Goal: Task Accomplishment & Management: Complete application form

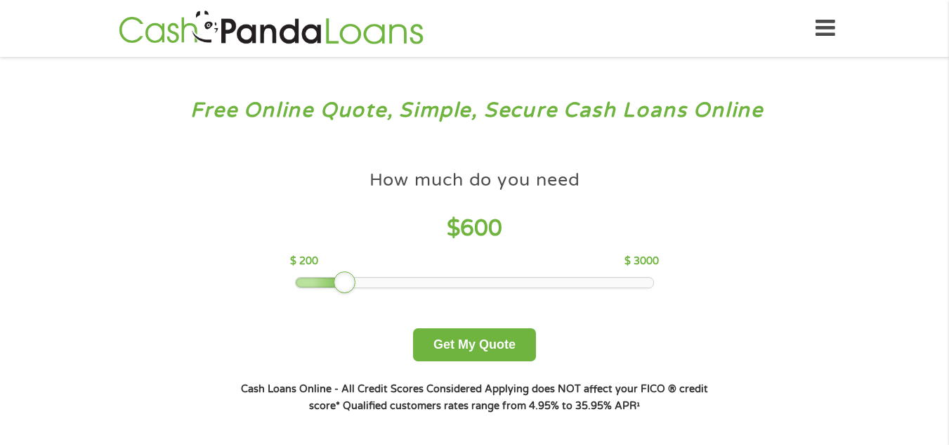
drag, startPoint x: 398, startPoint y: 282, endPoint x: 346, endPoint y: 271, distance: 53.2
click at [346, 271] on div at bounding box center [345, 282] width 22 height 22
click at [496, 342] on button "Get My Quote" at bounding box center [474, 344] width 123 height 33
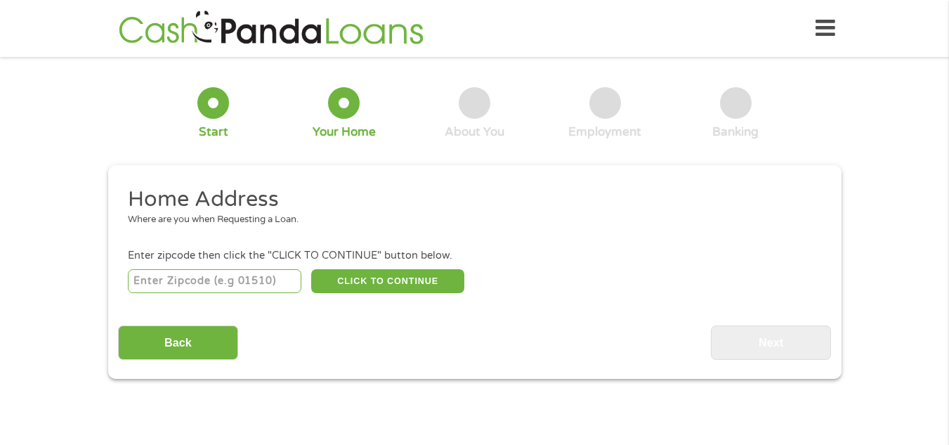
click at [196, 287] on input "number" at bounding box center [215, 281] width 174 height 24
type input "50644"
select select "[US_STATE]"
click at [400, 279] on button "CLICK TO CONTINUE" at bounding box center [387, 281] width 153 height 24
type input "50644"
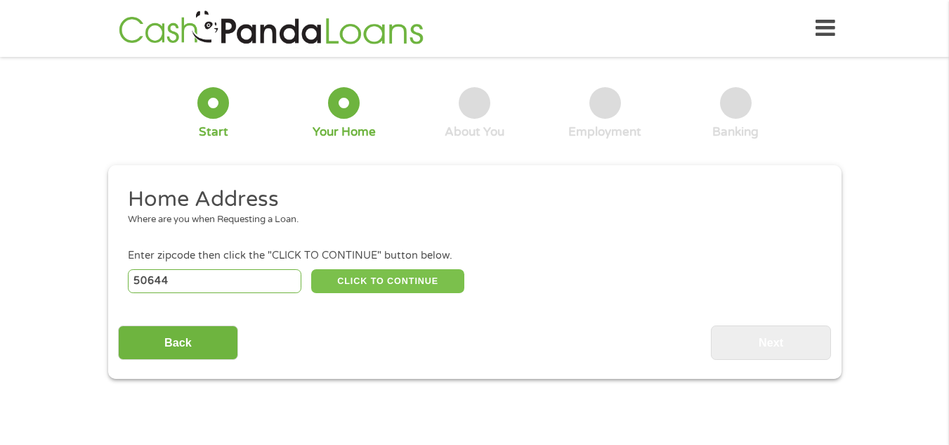
type input "Independence"
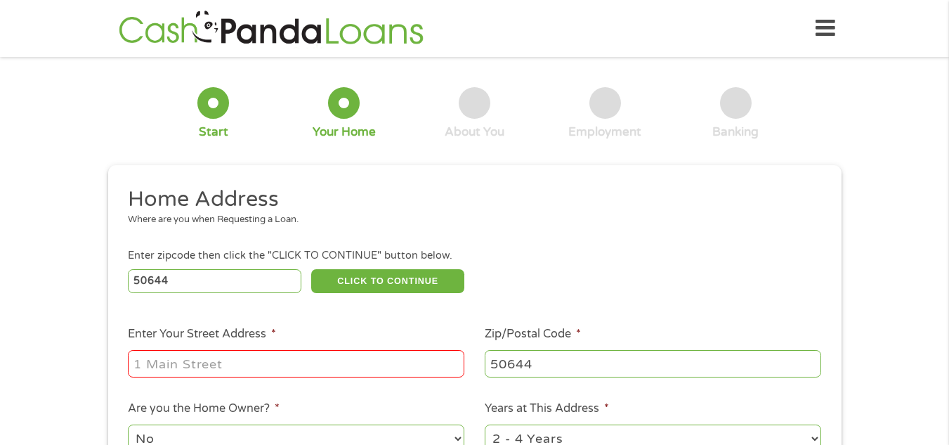
click at [217, 360] on input "Enter Your Street Address *" at bounding box center [296, 363] width 337 height 27
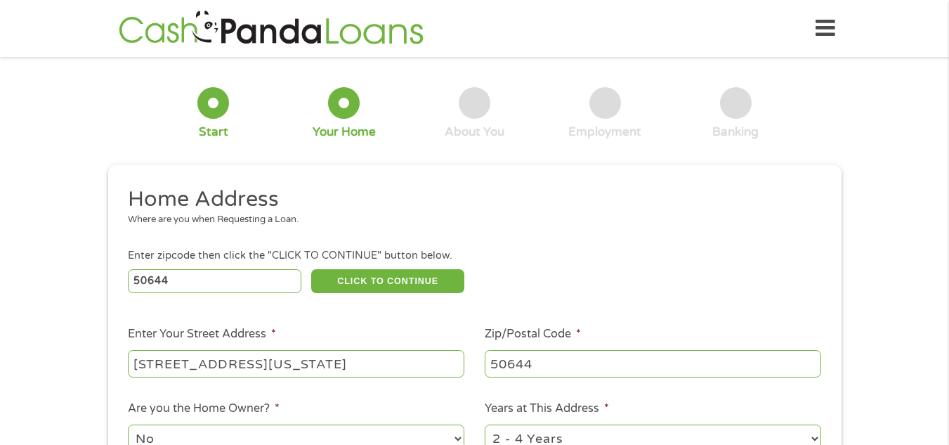
click at [219, 361] on input "[STREET_ADDRESS][US_STATE]" at bounding box center [296, 363] width 337 height 27
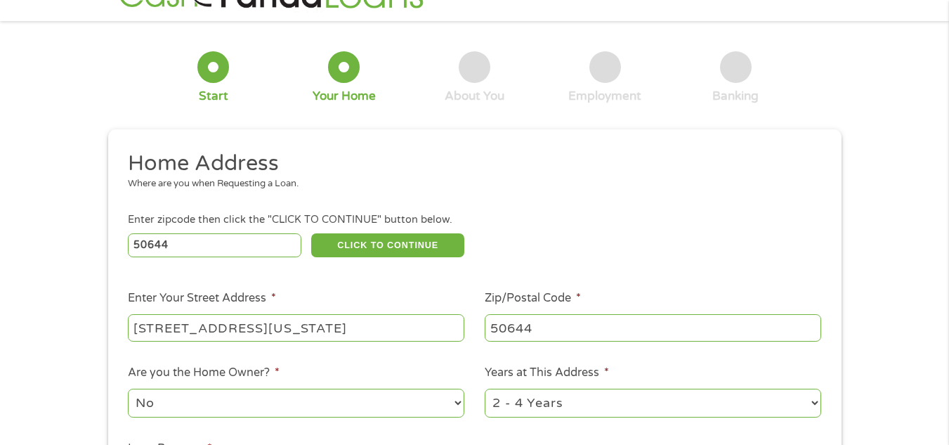
scroll to position [141, 0]
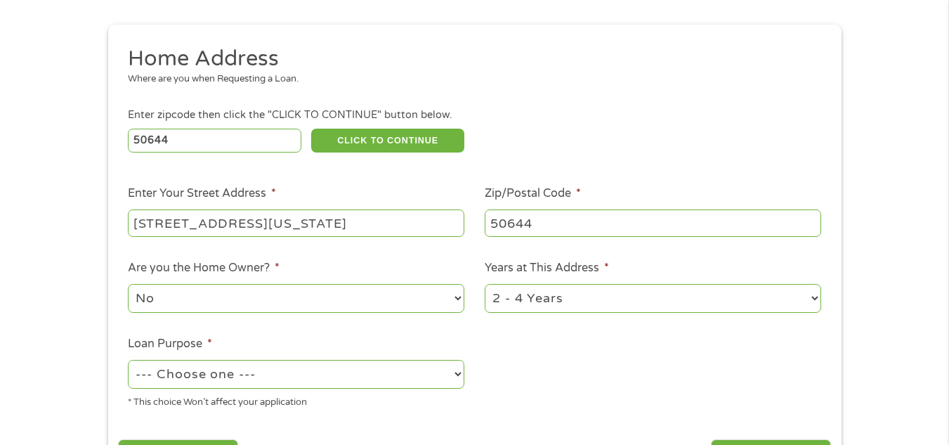
type input "[STREET_ADDRESS][US_STATE]"
click at [613, 301] on select "1 Year or less 1 - 2 Years 2 - 4 Years Over 4 Years" at bounding box center [653, 298] width 337 height 29
select select "12months"
click at [485, 284] on select "1 Year or less 1 - 2 Years 2 - 4 Years Over 4 Years" at bounding box center [653, 298] width 337 height 29
click at [257, 370] on select "--- Choose one --- Pay Bills Debt Consolidation Home Improvement Major Purchase…" at bounding box center [296, 374] width 337 height 29
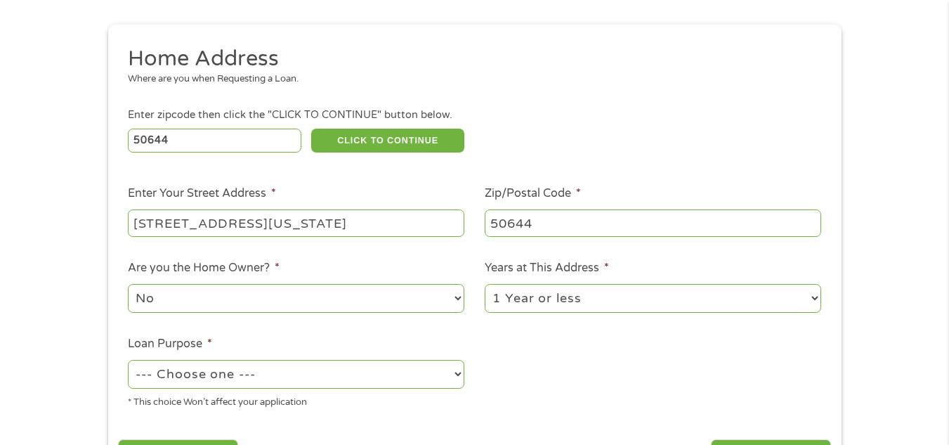
select select "shorttermcash"
click at [128, 360] on select "--- Choose one --- Pay Bills Debt Consolidation Home Improvement Major Purchase…" at bounding box center [296, 374] width 337 height 29
click at [633, 358] on ul "Home Address Where are you when Requesting a Loan. Enter zipcode then click the…" at bounding box center [474, 232] width 713 height 375
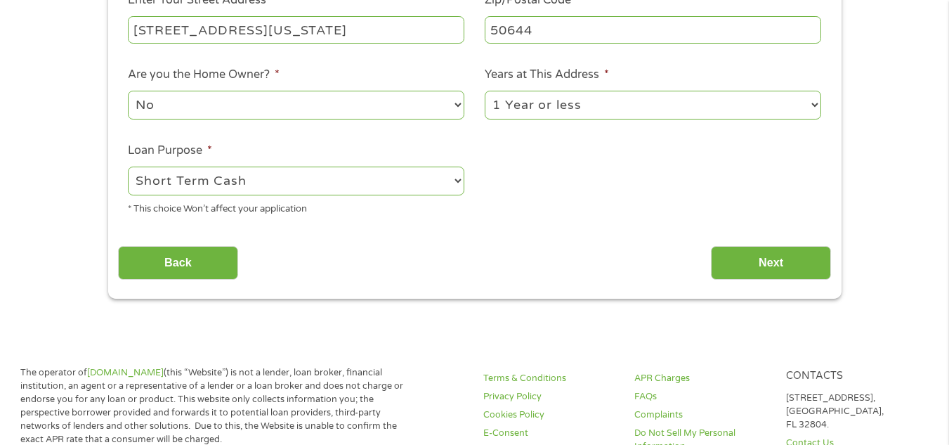
scroll to position [351, 0]
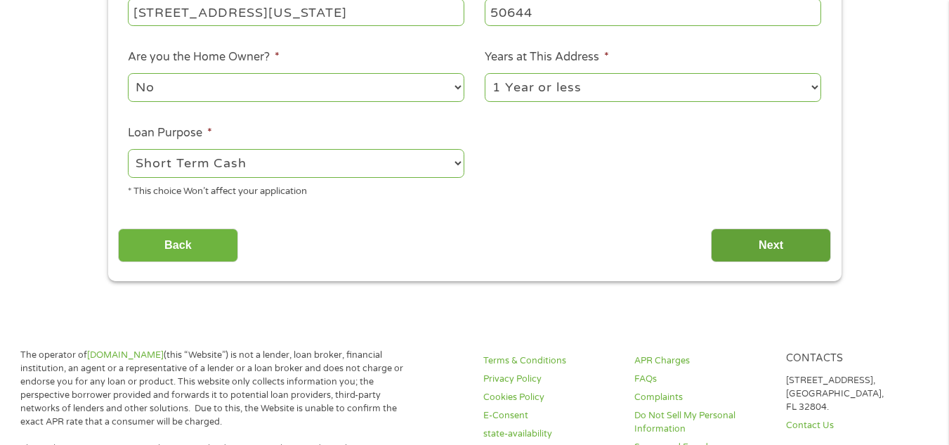
click at [780, 246] on input "Next" at bounding box center [771, 245] width 120 height 34
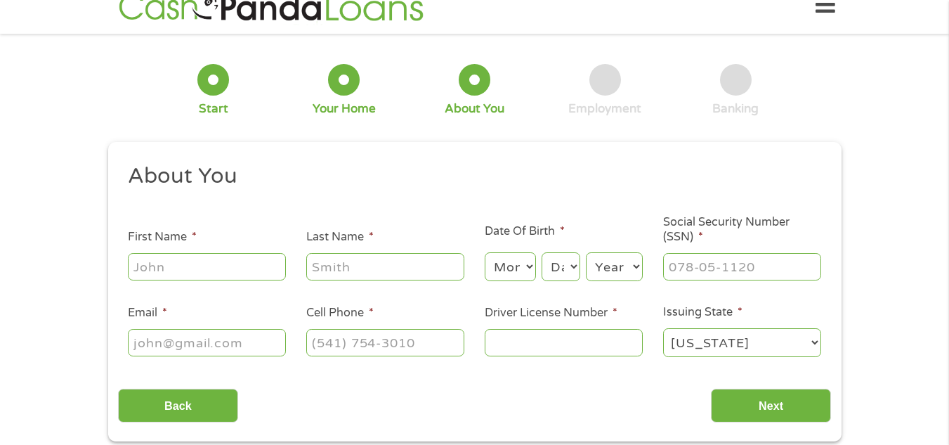
scroll to position [0, 0]
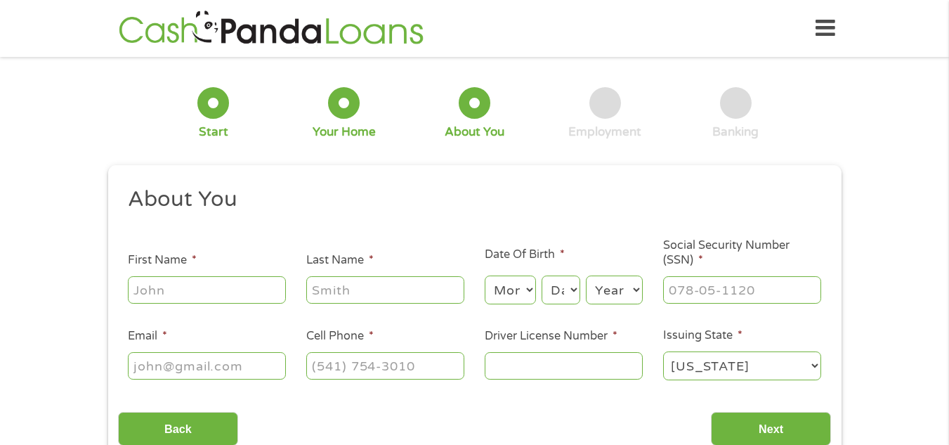
click at [150, 287] on input "First Name *" at bounding box center [207, 289] width 158 height 27
type input "[PERSON_NAME]"
type input "[EMAIL_ADDRESS][DOMAIN_NAME]"
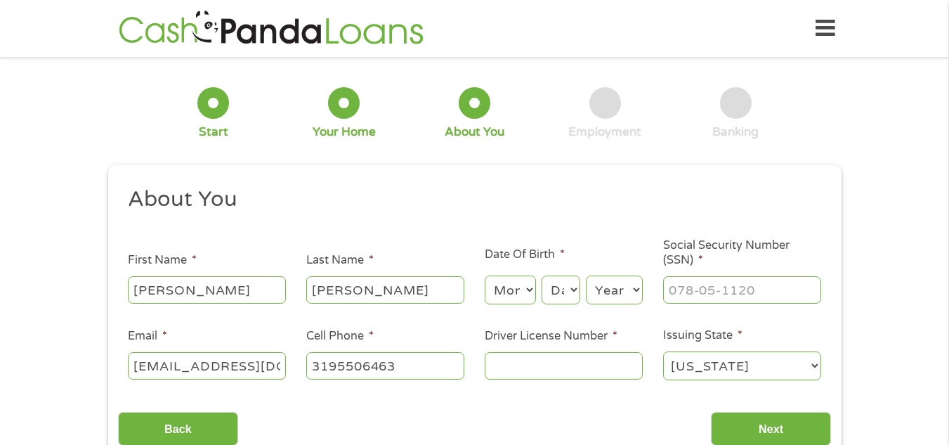
type input "[PHONE_NUMBER]"
click at [505, 285] on select "Month 1 2 3 4 5 6 7 8 9 10 11 12" at bounding box center [510, 289] width 51 height 29
select select "12"
click at [485, 275] on select "Month 1 2 3 4 5 6 7 8 9 10 11 12" at bounding box center [510, 289] width 51 height 29
click at [552, 278] on select "Day 1 2 3 4 5 6 7 8 9 10 11 12 13 14 15 16 17 18 19 20 21 22 23 24 25 26 27 28 …" at bounding box center [561, 289] width 38 height 29
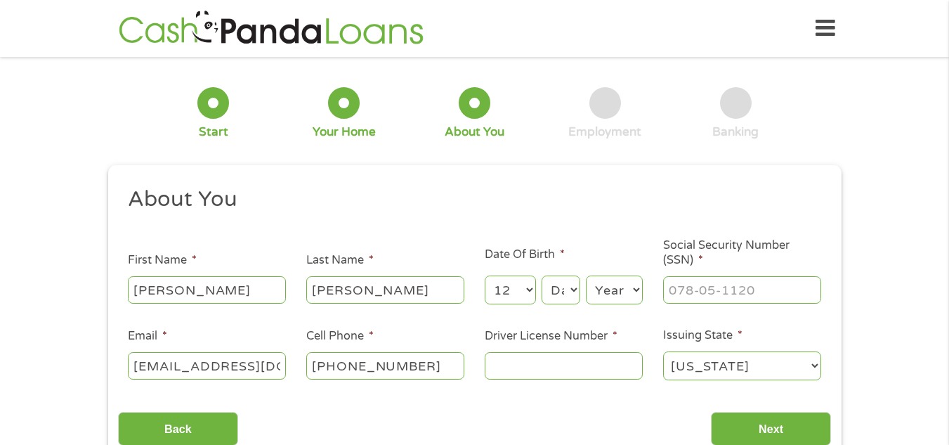
select select "8"
click at [542, 275] on select "Day 1 2 3 4 5 6 7 8 9 10 11 12 13 14 15 16 17 18 19 20 21 22 23 24 25 26 27 28 …" at bounding box center [561, 289] width 38 height 29
click at [604, 284] on select "Year [DATE] 2006 2005 2004 2003 2002 2001 2000 1999 1998 1997 1996 1995 1994 19…" at bounding box center [614, 289] width 57 height 29
select select "1978"
click at [586, 275] on select "Year [DATE] 2006 2005 2004 2003 2002 2001 2000 1999 1998 1997 1996 1995 1994 19…" at bounding box center [614, 289] width 57 height 29
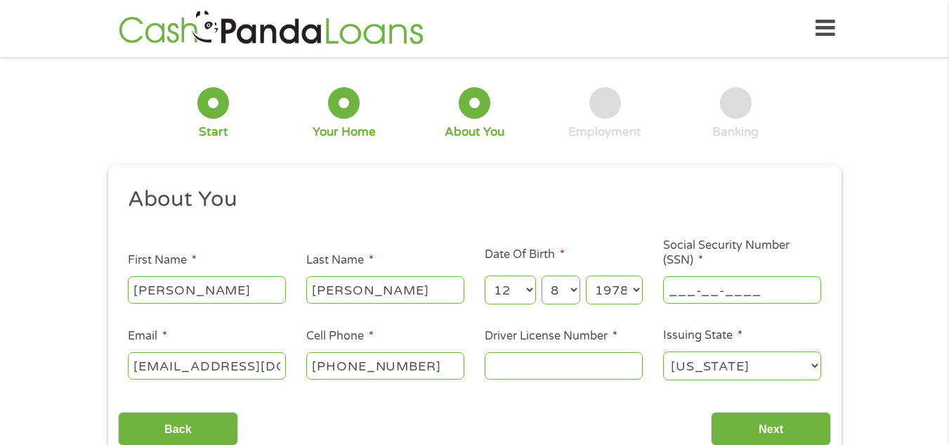
click at [734, 292] on input "___-__-____" at bounding box center [742, 289] width 158 height 27
type input "481-13-3990"
click at [550, 364] on input "Driver License Number *" at bounding box center [564, 365] width 158 height 27
type input "071CC1599"
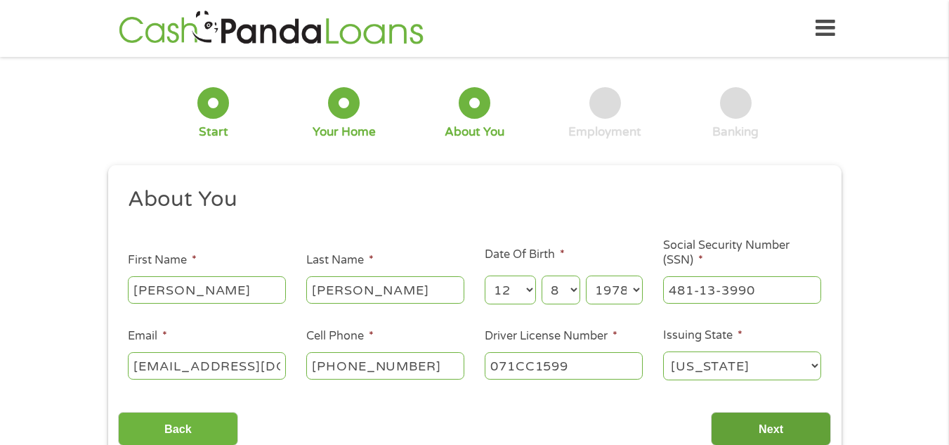
click at [773, 426] on input "Next" at bounding box center [771, 429] width 120 height 34
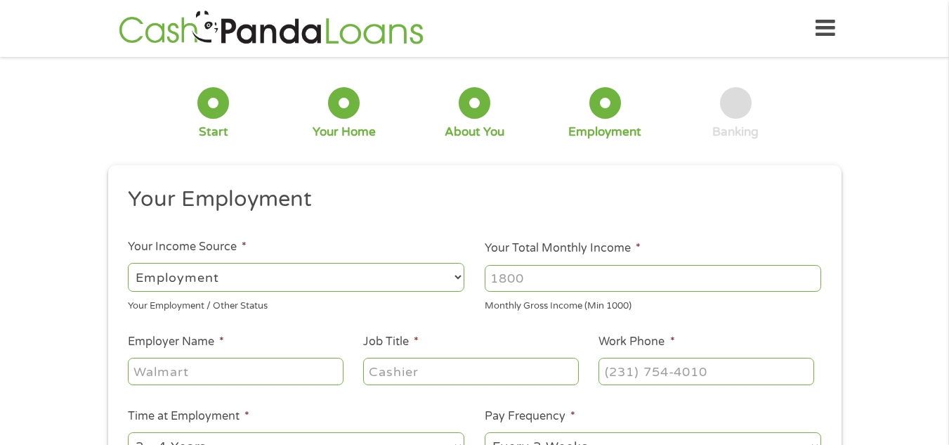
click at [557, 280] on input "Your Total Monthly Income *" at bounding box center [653, 278] width 337 height 27
type input "3400"
click at [229, 363] on input "Employer Name *" at bounding box center [235, 371] width 215 height 27
type input "Horizon Equipment"
type input "Project Coordinator"
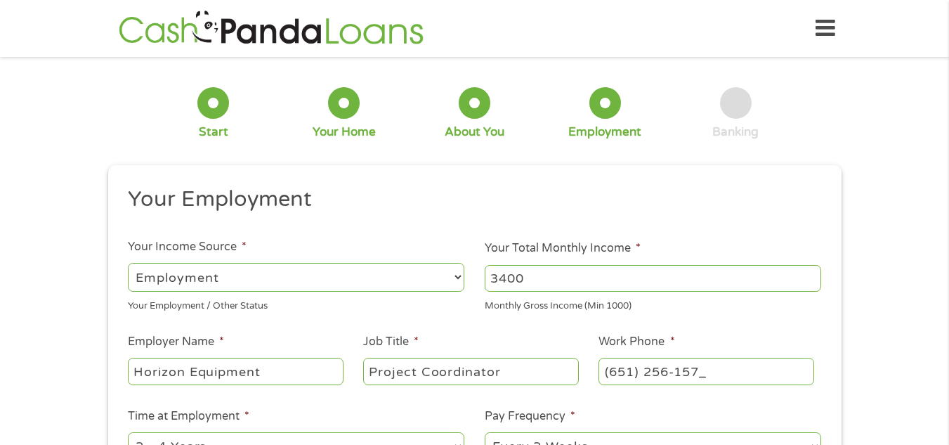
type input "[PHONE_NUMBER]"
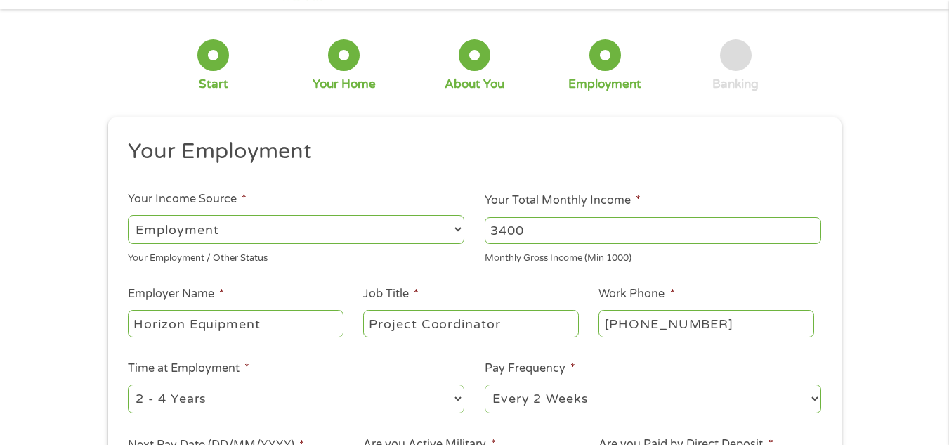
scroll to position [141, 0]
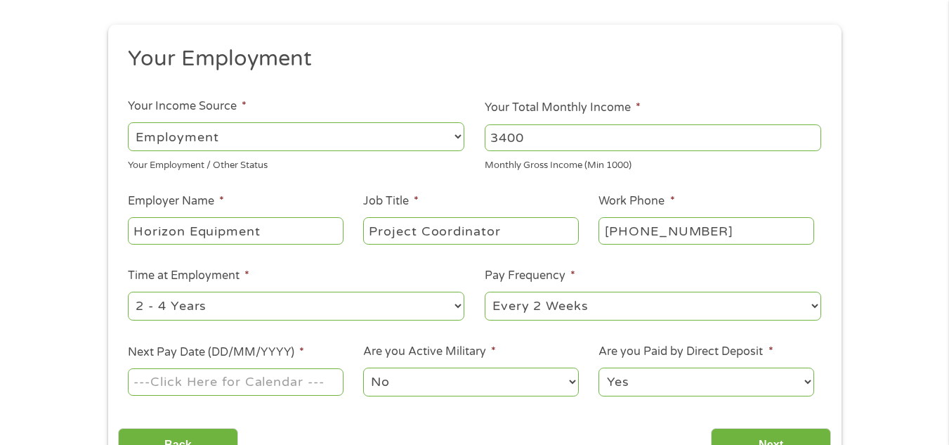
drag, startPoint x: 216, startPoint y: 322, endPoint x: 222, endPoint y: 316, distance: 8.0
click at [221, 317] on div "--- Choose one --- 1 Year or less 1 - 2 Years 2 - 4 Years Over 4 Years" at bounding box center [296, 307] width 337 height 34
click at [227, 311] on select "--- Choose one --- 1 Year or less 1 - 2 Years 2 - 4 Years Over 4 Years" at bounding box center [296, 306] width 337 height 29
select select "12months"
click at [128, 292] on select "--- Choose one --- 1 Year or less 1 - 2 Years 2 - 4 Years Over 4 Years" at bounding box center [296, 306] width 337 height 29
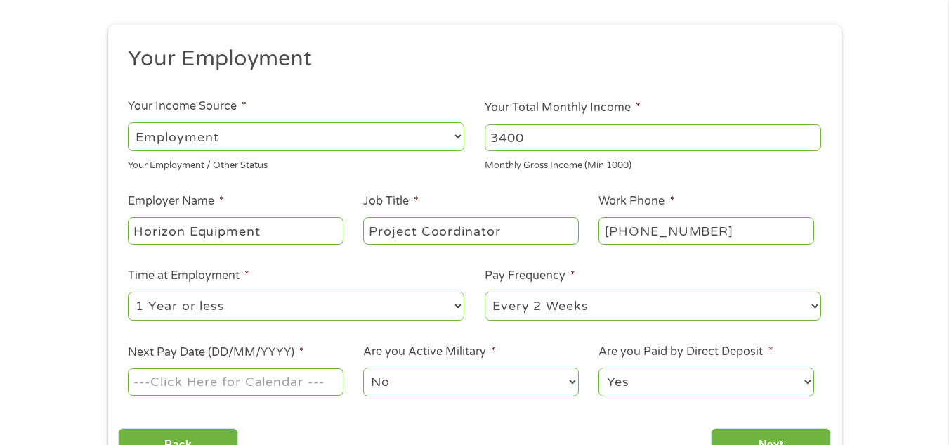
click at [209, 380] on input "Next Pay Date (DD/MM/YYYY) *" at bounding box center [235, 381] width 215 height 27
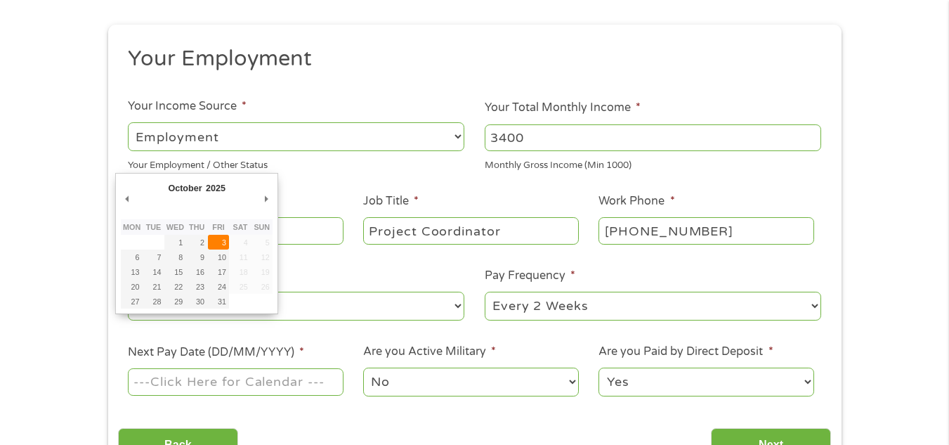
type input "[DATE]"
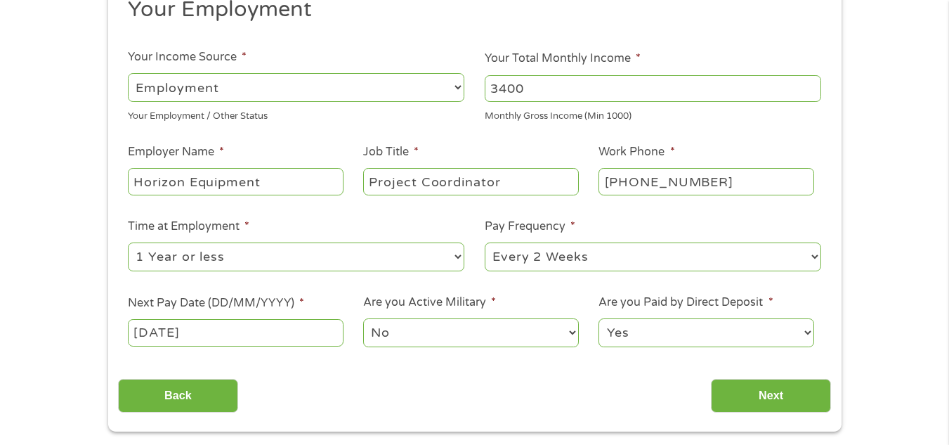
scroll to position [351, 0]
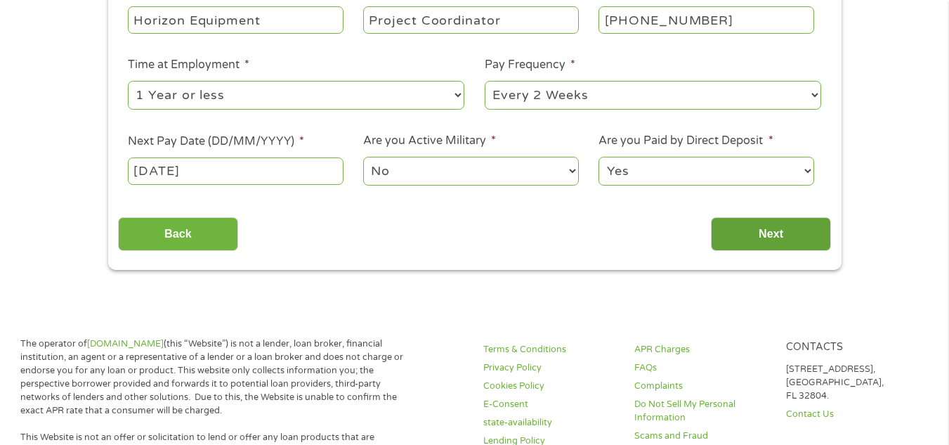
click at [783, 234] on input "Next" at bounding box center [771, 234] width 120 height 34
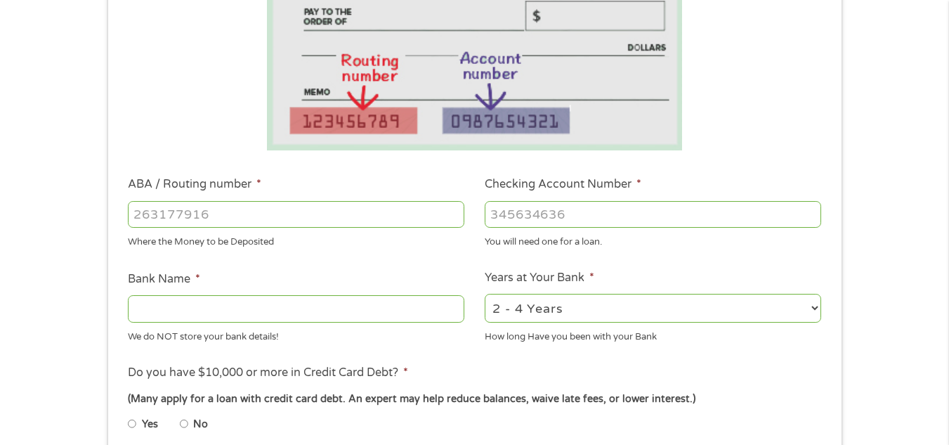
scroll to position [281, 0]
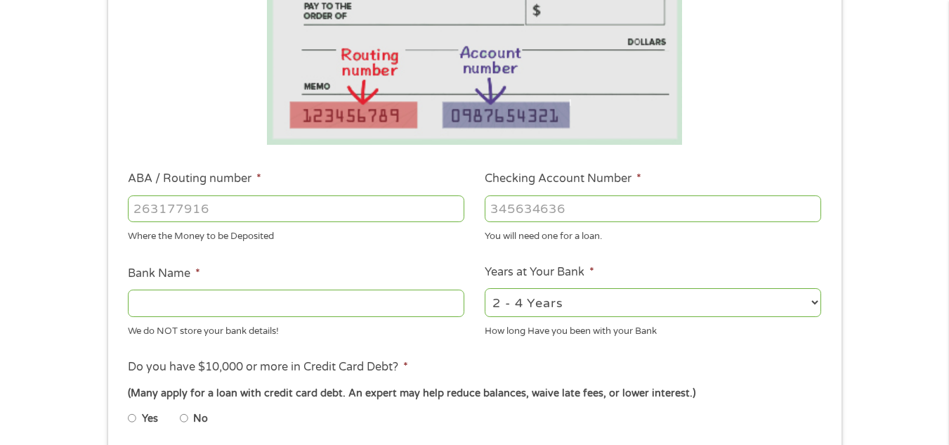
click at [169, 212] on input "ABA / Routing number *" at bounding box center [296, 208] width 337 height 27
type input "273974581"
type input "DUPACO COMMUNITY CREDIT UNION"
type input "273974581"
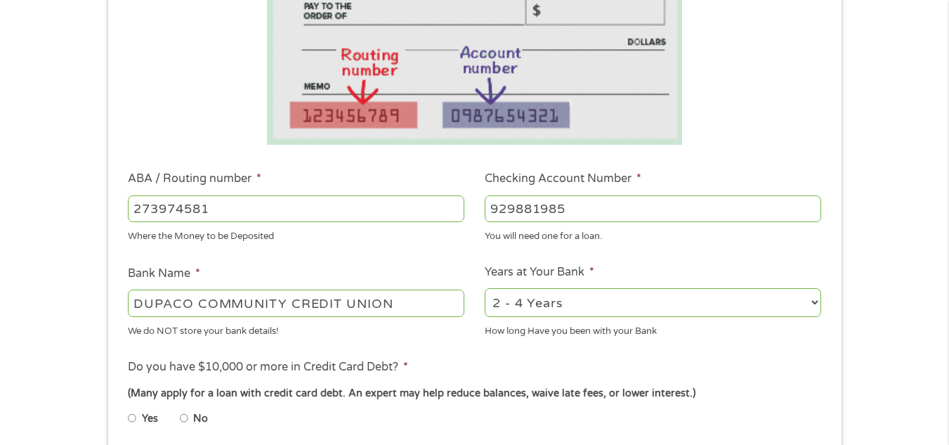
type input "929881985"
click at [526, 300] on select "2 - 4 Years 6 - 12 Months 1 - 2 Years Over 4 Years" at bounding box center [653, 302] width 337 height 29
select select "60months"
click at [485, 288] on select "2 - 4 Years 6 - 12 Months 1 - 2 Years Over 4 Years" at bounding box center [653, 302] width 337 height 29
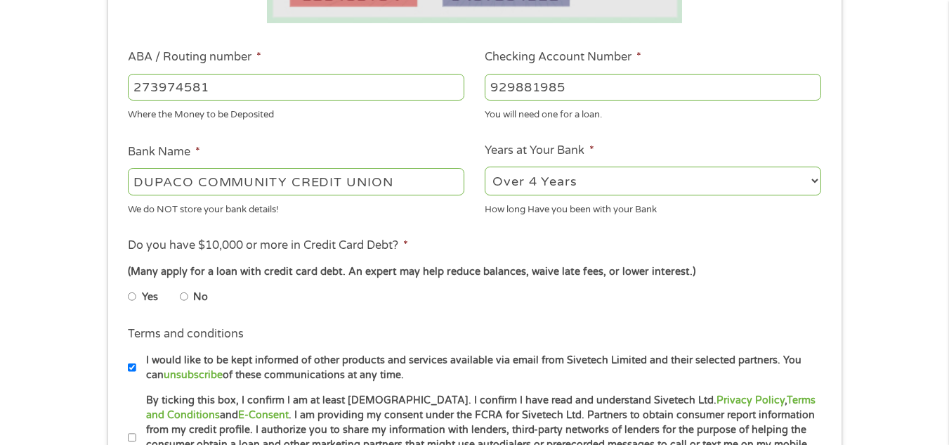
scroll to position [422, 0]
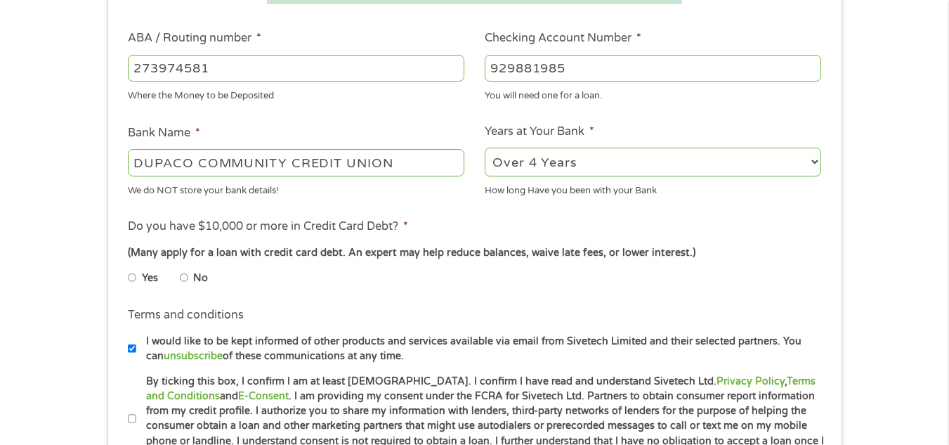
click at [188, 275] on li "No" at bounding box center [205, 277] width 51 height 27
click at [187, 275] on input "No" at bounding box center [184, 277] width 8 height 22
radio input "true"
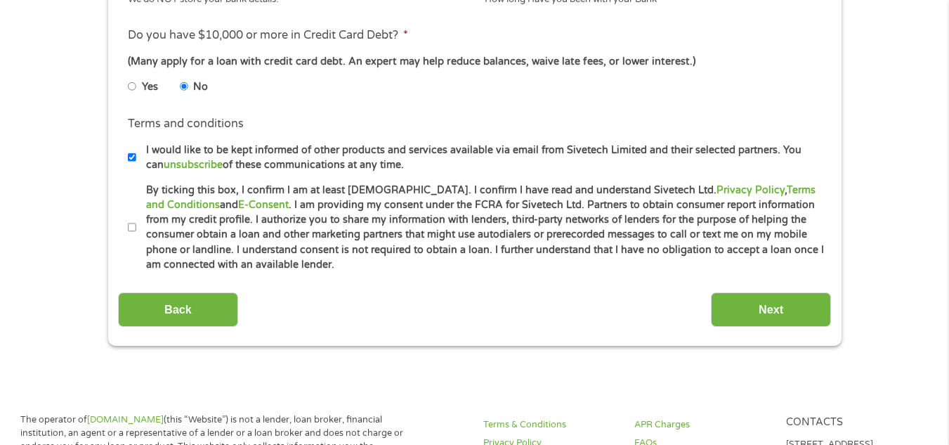
scroll to position [633, 0]
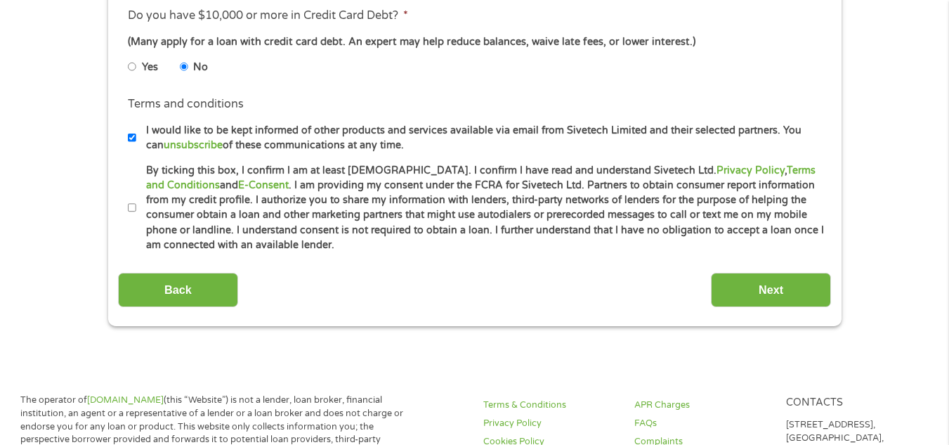
click at [136, 206] on label "By ticking this box, I confirm I am at least [DEMOGRAPHIC_DATA]. I confirm I ha…" at bounding box center [480, 208] width 689 height 90
click at [136, 206] on input "By ticking this box, I confirm I am at least [DEMOGRAPHIC_DATA]. I confirm I ha…" at bounding box center [132, 208] width 8 height 22
checkbox input "true"
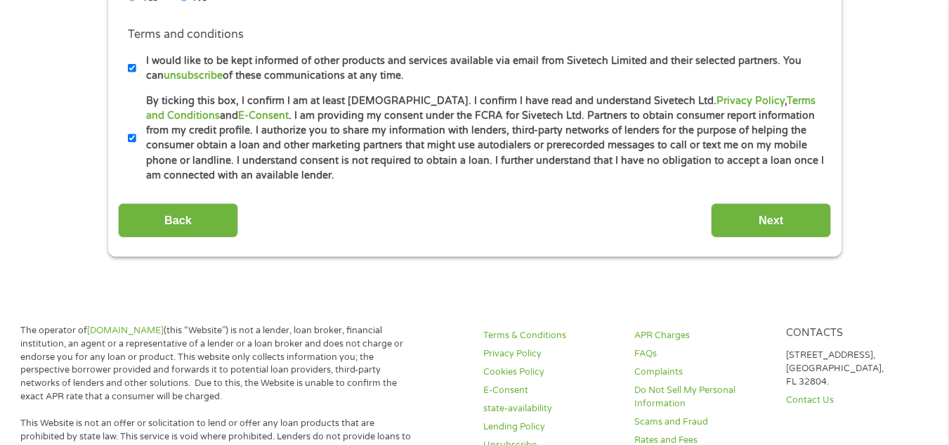
scroll to position [703, 0]
click at [779, 215] on input "Next" at bounding box center [771, 219] width 120 height 34
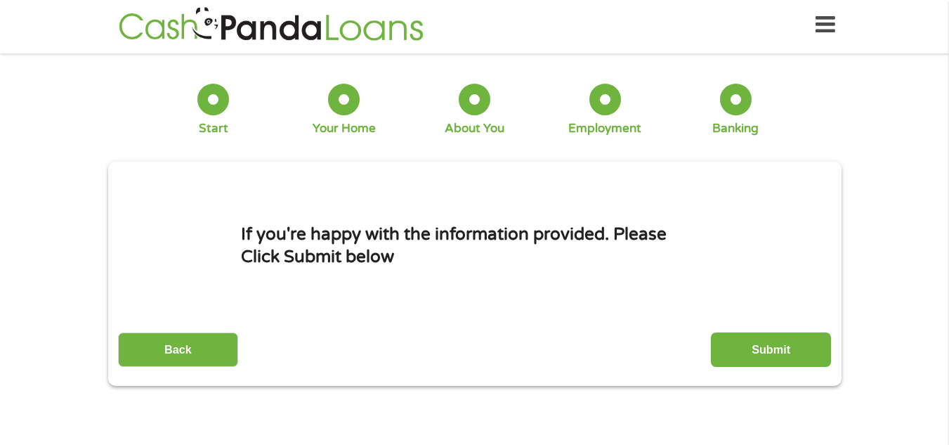
scroll to position [0, 0]
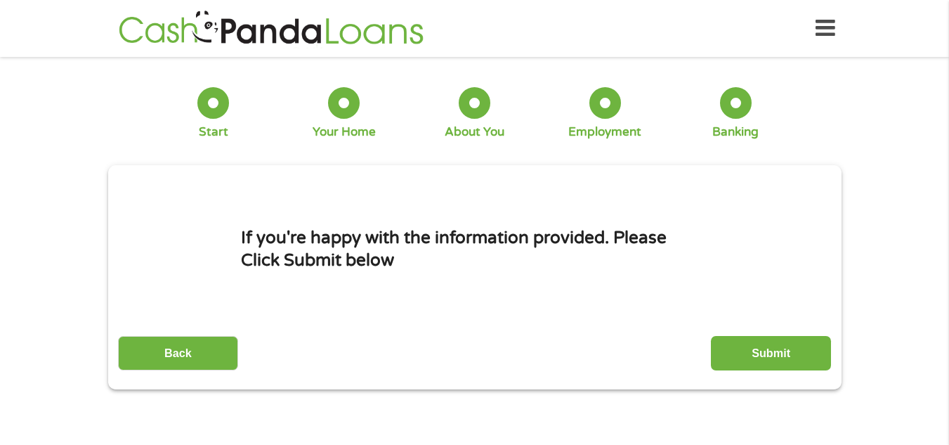
click at [765, 345] on input "Submit" at bounding box center [771, 353] width 120 height 34
